Goal: Transaction & Acquisition: Purchase product/service

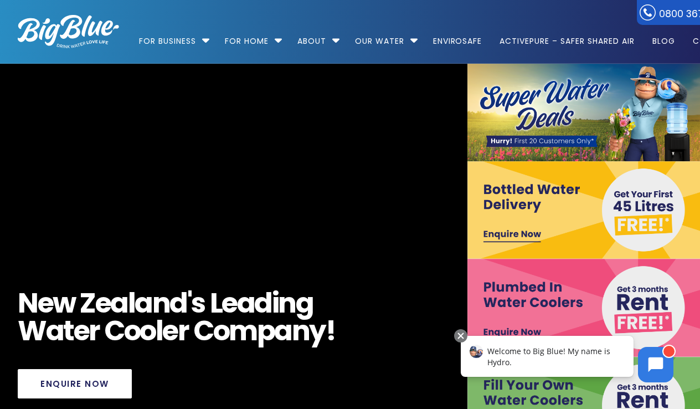
click at [88, 377] on link "Enquire Now" at bounding box center [75, 383] width 114 height 29
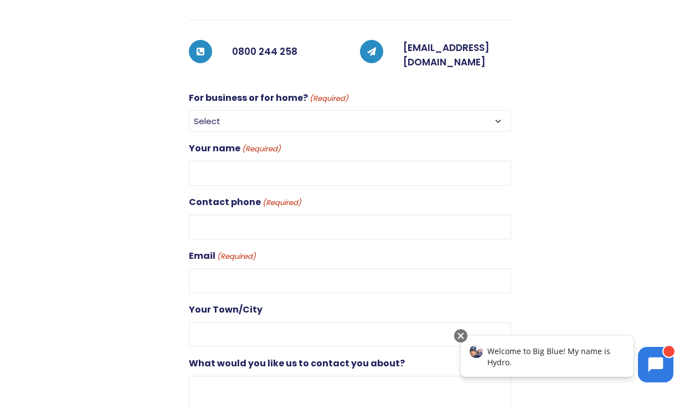
scroll to position [307, 0]
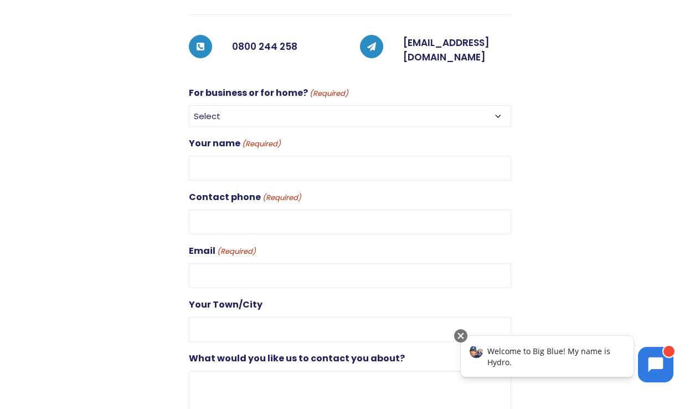
select select "For Home"
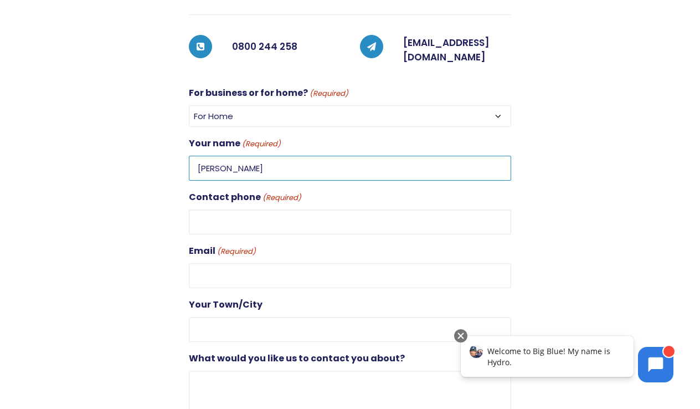
type input "Linda Cashmore"
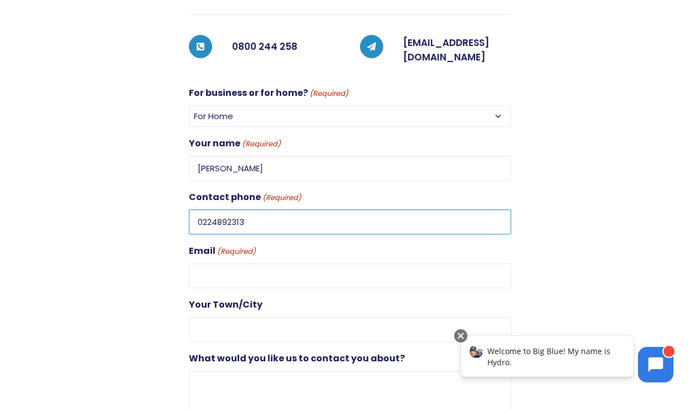
type input "0224892313"
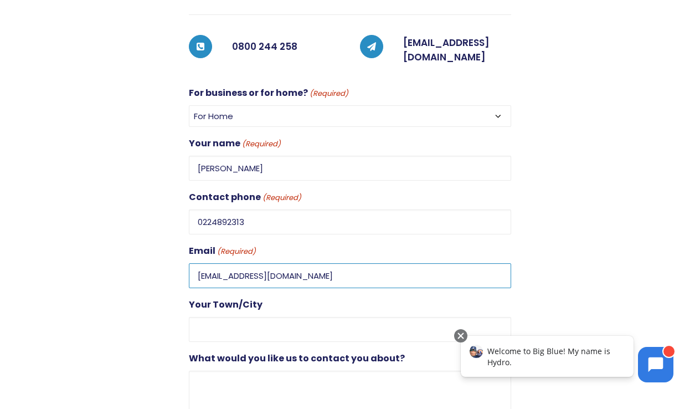
type input "lcashmore90@gmail.com"
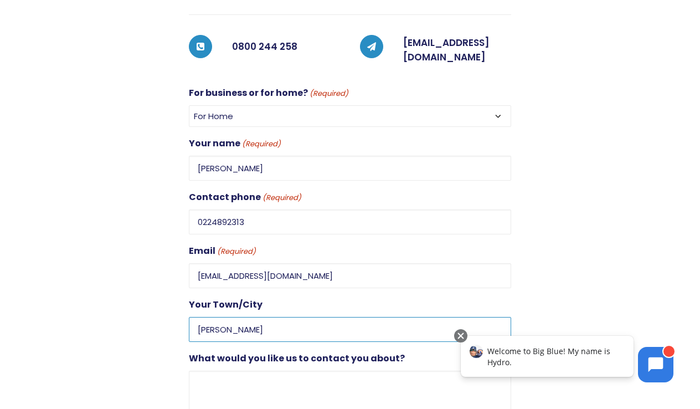
type input "Hamilton"
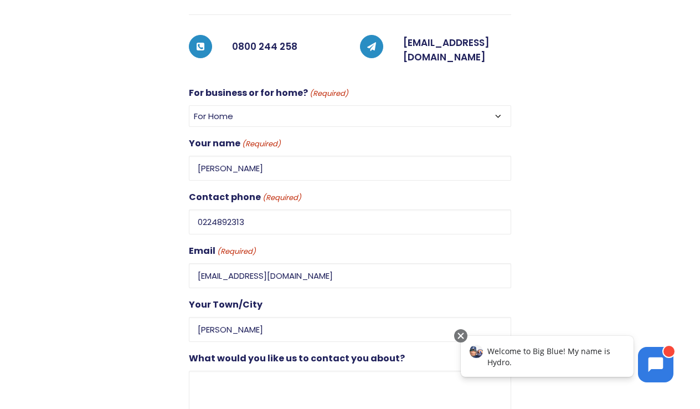
click at [500, 327] on html "Welcome to Big Blue! My name is Hydro." at bounding box center [566, 360] width 235 height 66
click at [464, 336] on div at bounding box center [460, 335] width 13 height 13
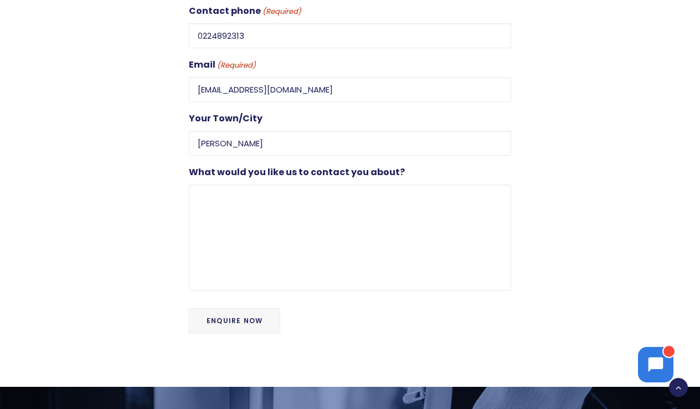
scroll to position [510, 0]
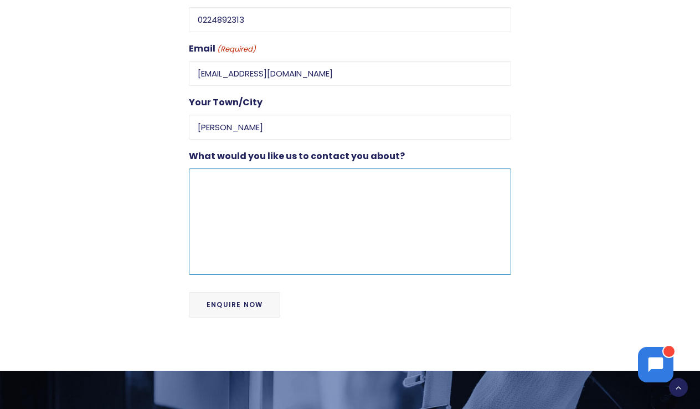
click at [218, 192] on textarea "What would you like us to contact you about?" at bounding box center [350, 221] width 322 height 106
type textarea "how much to get a water machine and bottles delivered weekly"
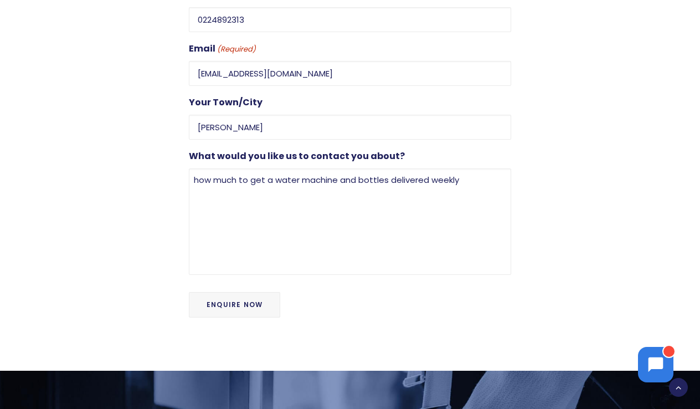
click at [229, 300] on input "Enquire Now" at bounding box center [234, 304] width 91 height 25
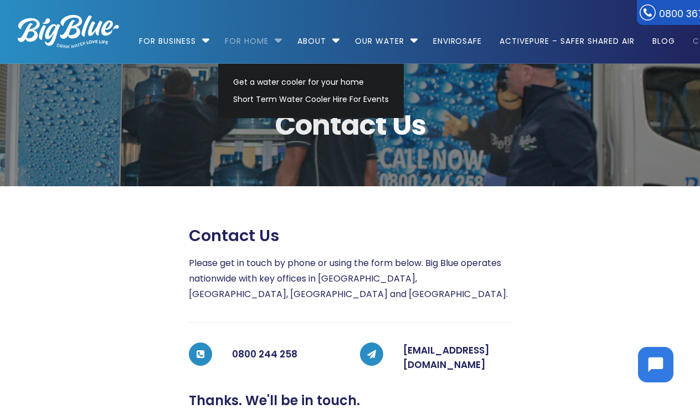
click at [264, 47] on link "For Home" at bounding box center [246, 35] width 59 height 71
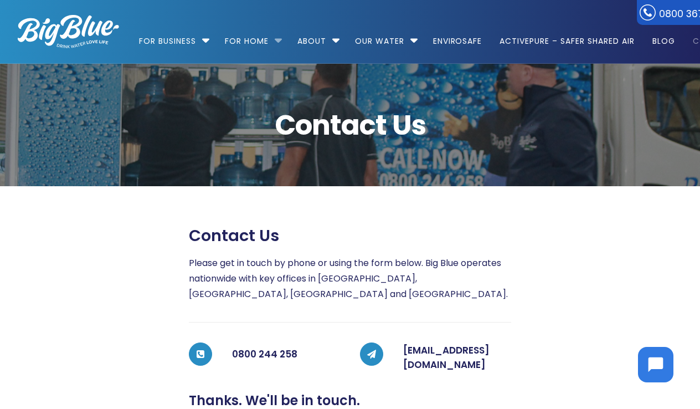
click at [280, 39] on li "For Home Get a water cooler for your home Short Term Water Cooler Hire For Even…" at bounding box center [252, 35] width 70 height 63
click at [280, 40] on li "For Home Get a water cooler for your home Short Term Water Cooler Hire For Even…" at bounding box center [252, 35] width 70 height 63
click at [279, 42] on li "For Home Get a water cooler for your home Short Term Water Cooler Hire For Even…" at bounding box center [252, 35] width 70 height 63
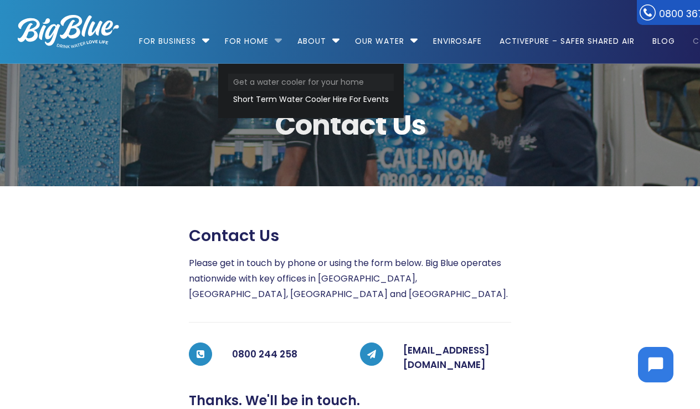
click at [286, 81] on link "Get a water cooler for your home" at bounding box center [311, 82] width 166 height 17
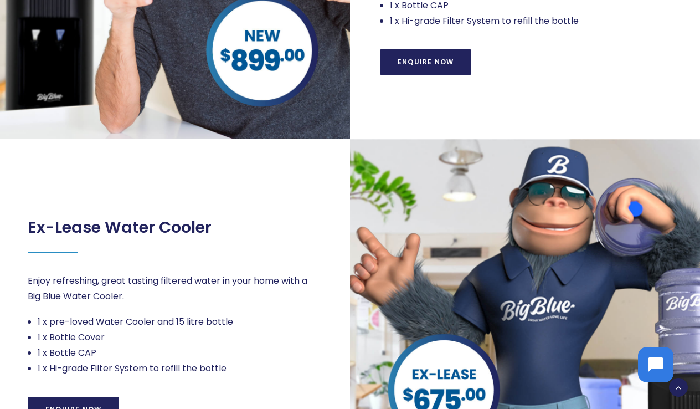
scroll to position [521, 0]
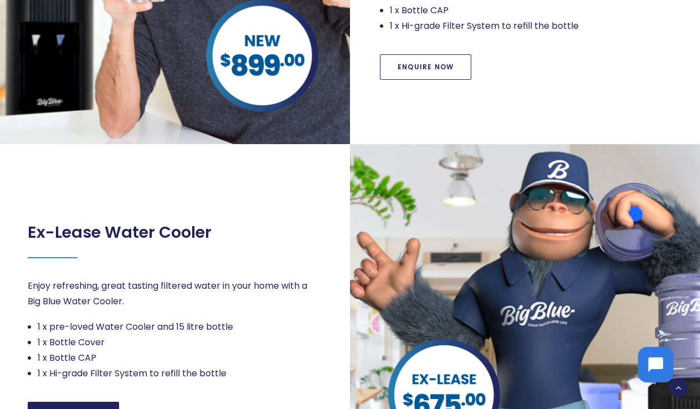
click at [412, 65] on link "Enquire Now" at bounding box center [425, 66] width 91 height 25
